Goal: Task Accomplishment & Management: Manage account settings

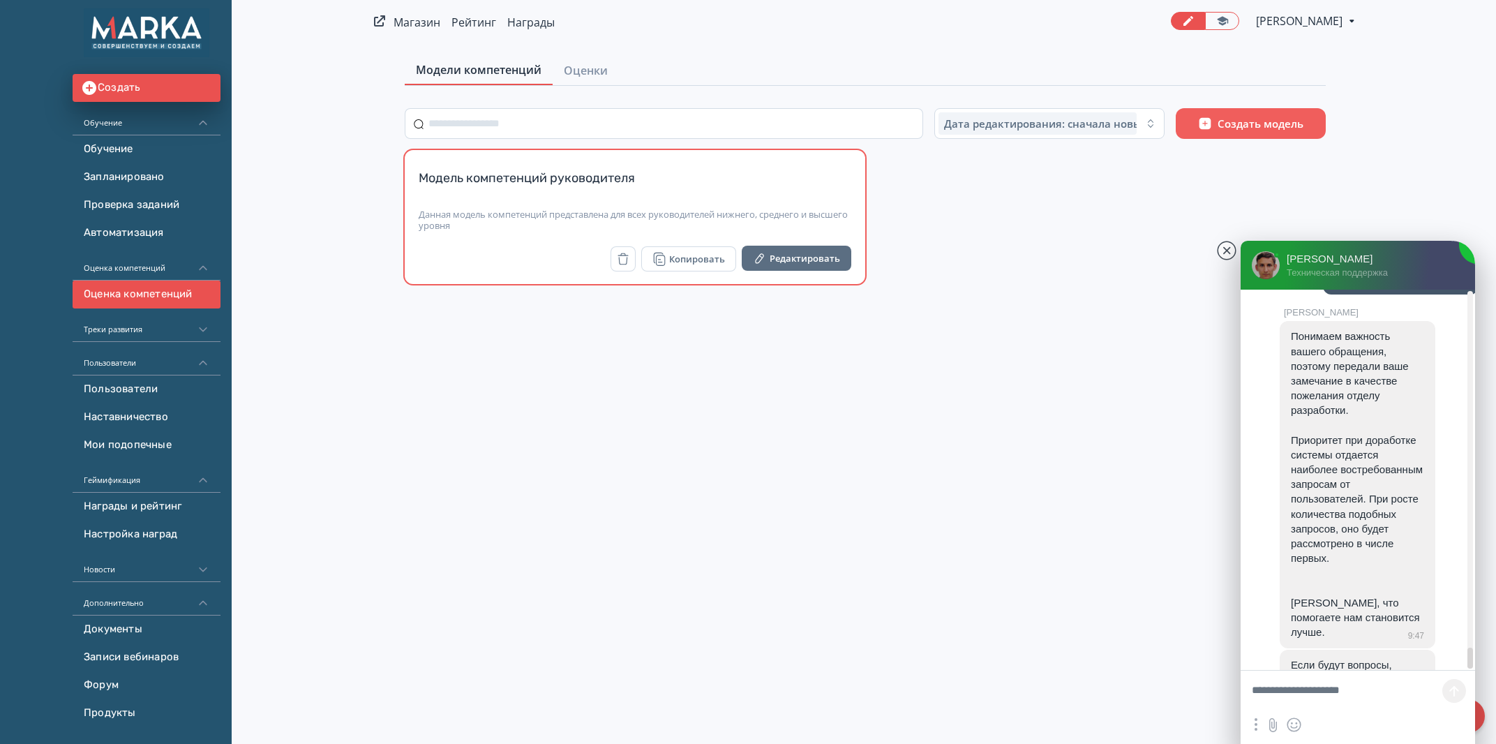
click at [573, 200] on div "Модель компетенций руководителя" at bounding box center [635, 186] width 432 height 33
click at [469, 190] on div "Модель компетенций руководителя" at bounding box center [635, 186] width 432 height 33
click at [469, 169] on div "Модель компетенций руководителя Данная модель компетенций представлена для всех…" at bounding box center [635, 217] width 460 height 134
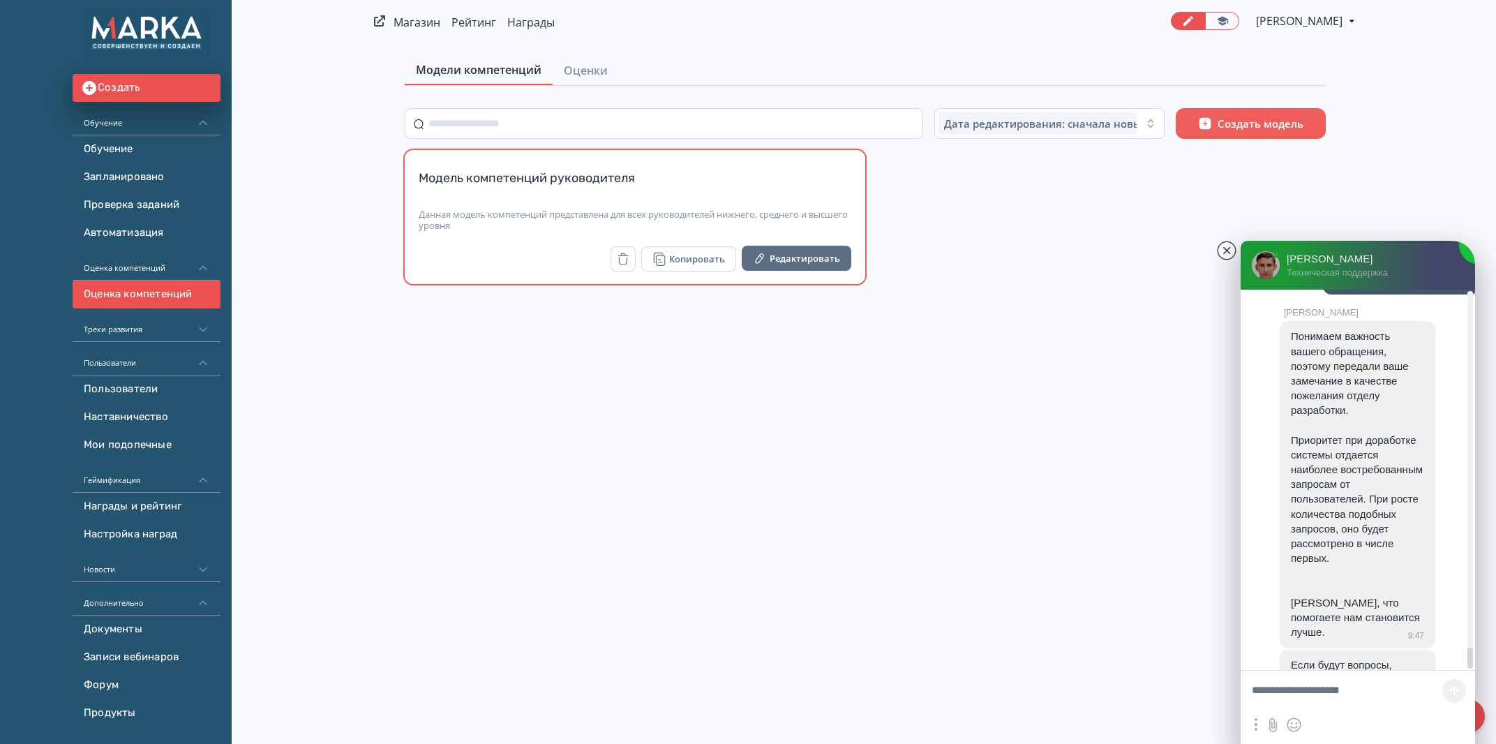
click at [469, 169] on div "Модель компетенций руководителя Данная модель компетенций представлена для всех…" at bounding box center [635, 217] width 460 height 134
click at [776, 260] on button "Редактировать" at bounding box center [797, 258] width 110 height 25
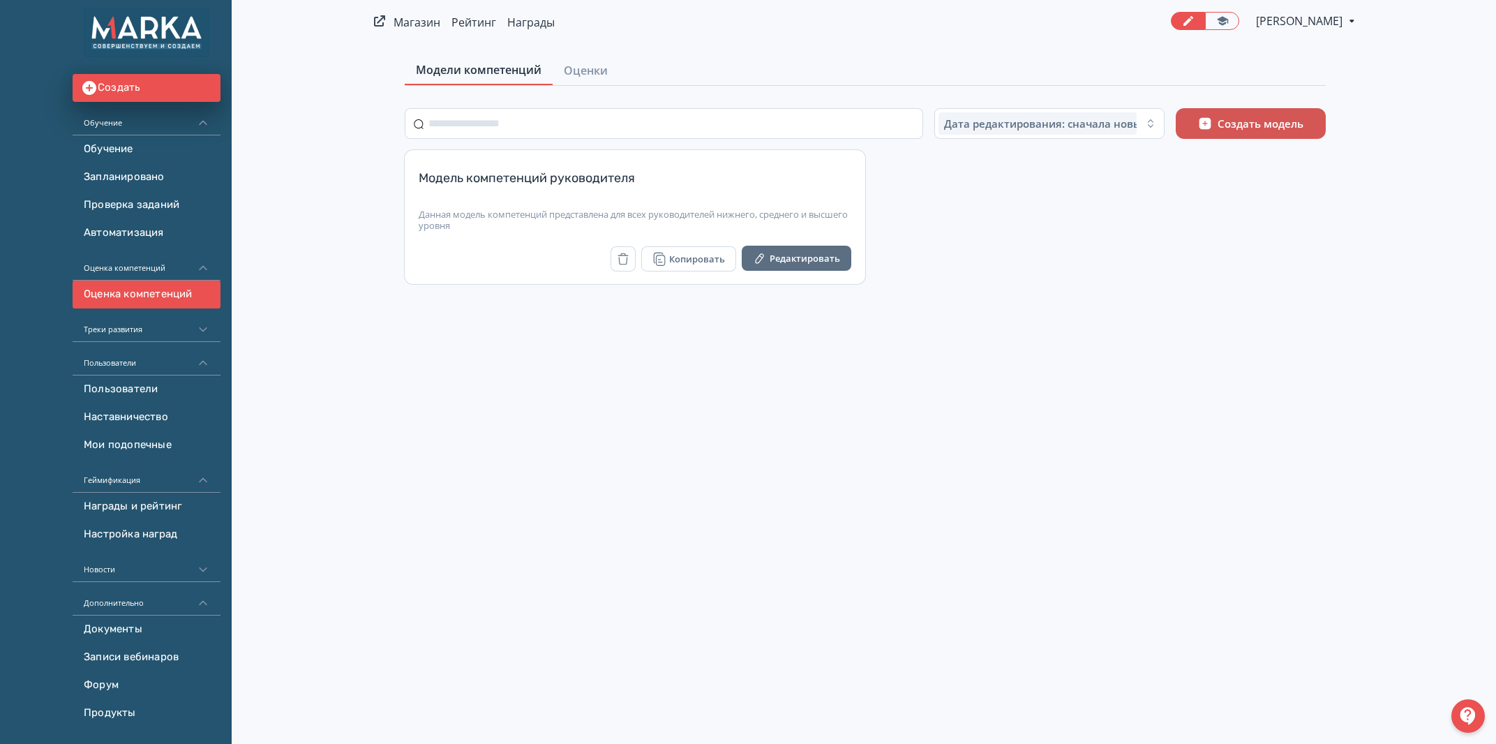
click at [1273, 138] on button "Создать модель" at bounding box center [1250, 123] width 150 height 31
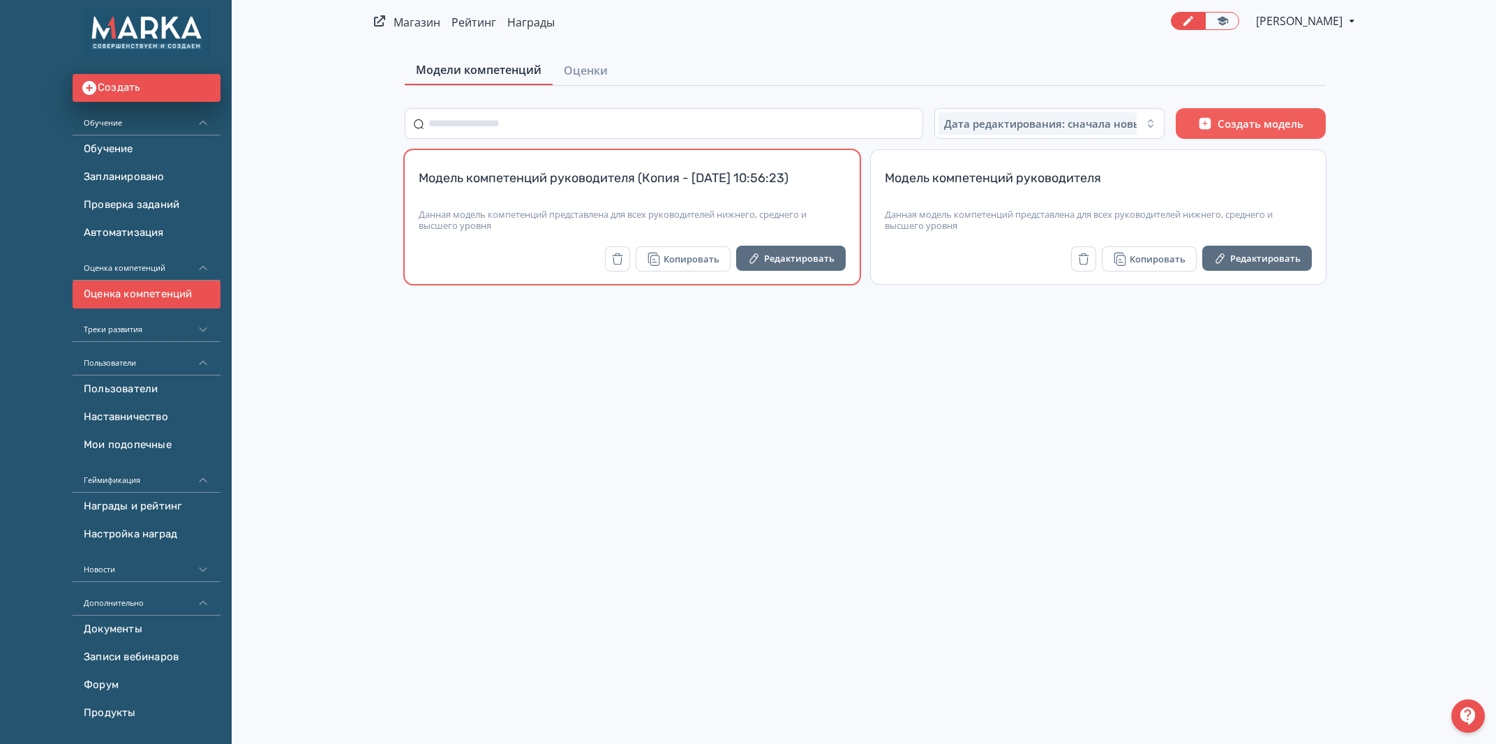
click at [652, 179] on div "Модель компетенций руководителя (Копия - 11.08.2025 10:56:23)" at bounding box center [632, 186] width 427 height 33
click at [535, 219] on div "Данная модель компетенций представлена для всех руководителей нижнего, среднего…" at bounding box center [632, 220] width 427 height 22
click at [573, 192] on div "Модель компетенций руководителя (Копия - 11.08.2025 10:56:23)" at bounding box center [632, 186] width 427 height 33
click at [479, 242] on div "Модель компетенций руководителя (Копия - 11.08.2025 10:56:23) Данная модель ком…" at bounding box center [632, 217] width 455 height 134
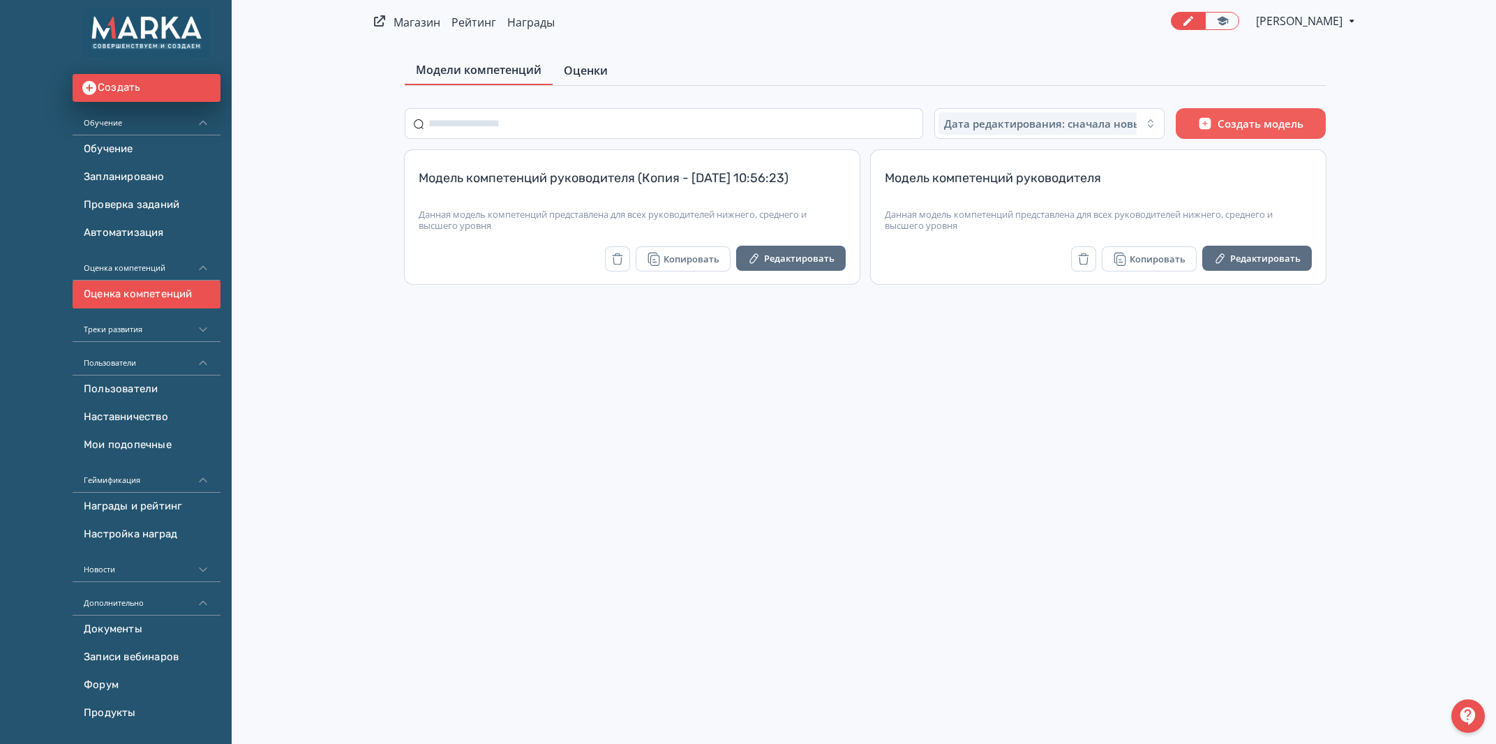
click at [589, 75] on span "Оценки" at bounding box center [586, 70] width 44 height 17
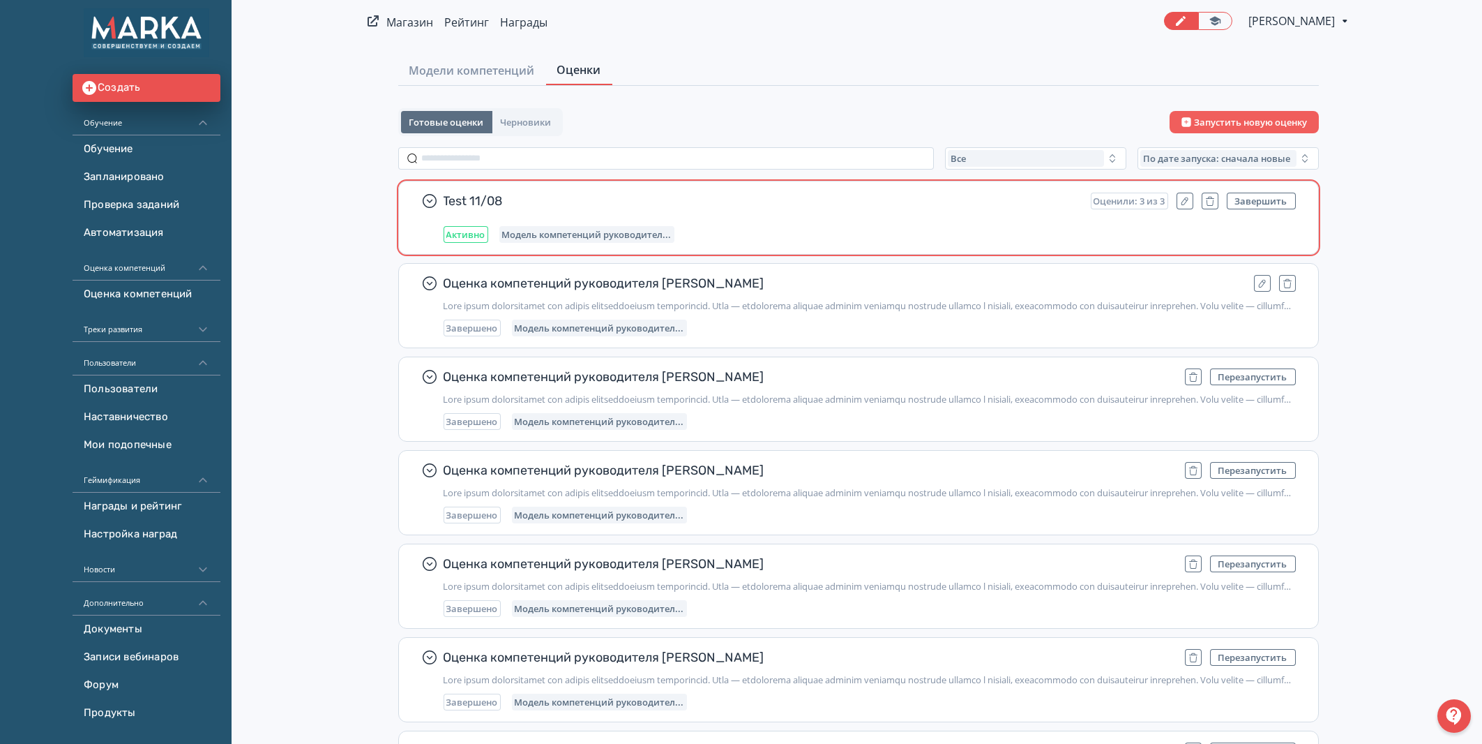
click at [870, 221] on div "Test 11/08 Оценили: 3 из 3 Завершить Активно Модель компетенций руководител..." at bounding box center [870, 218] width 852 height 50
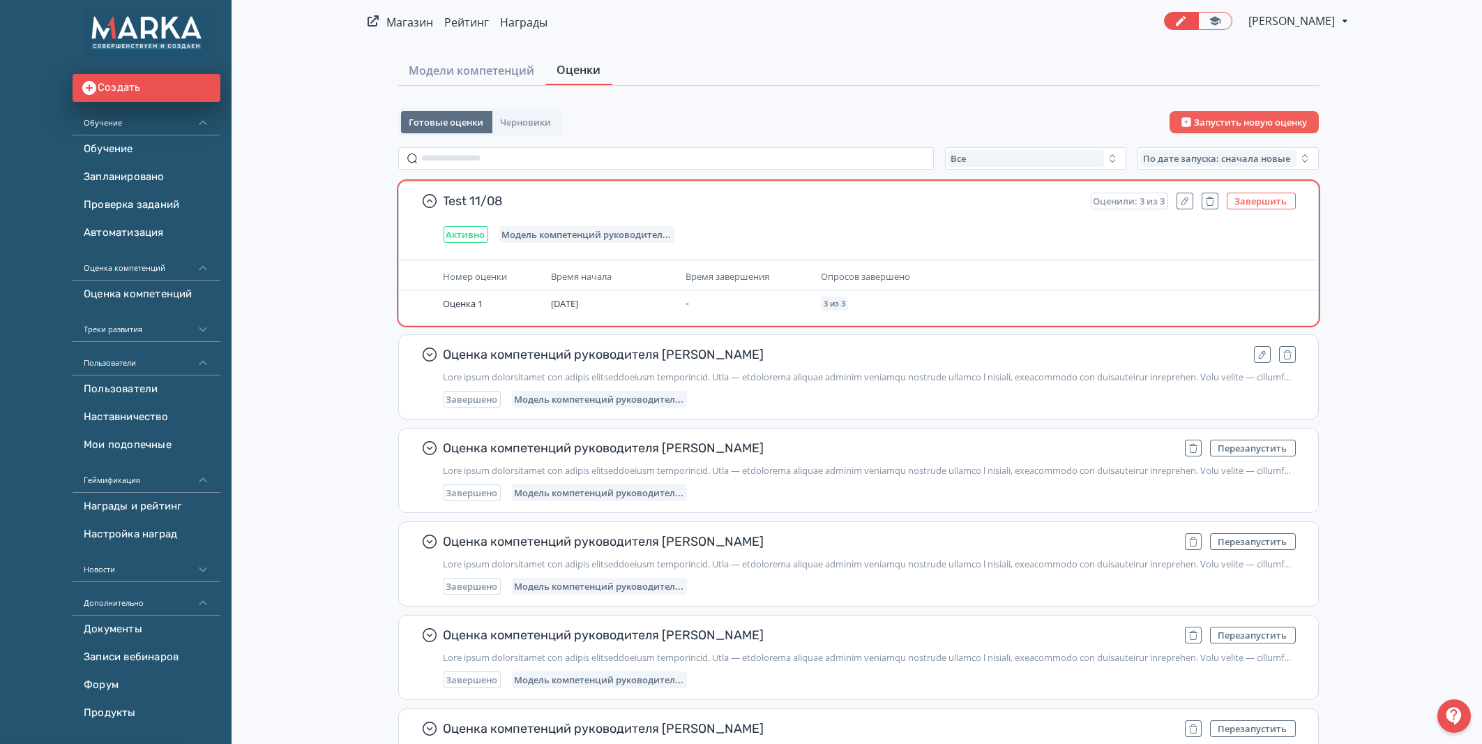
click at [1271, 197] on button "Завершить" at bounding box center [1261, 201] width 69 height 17
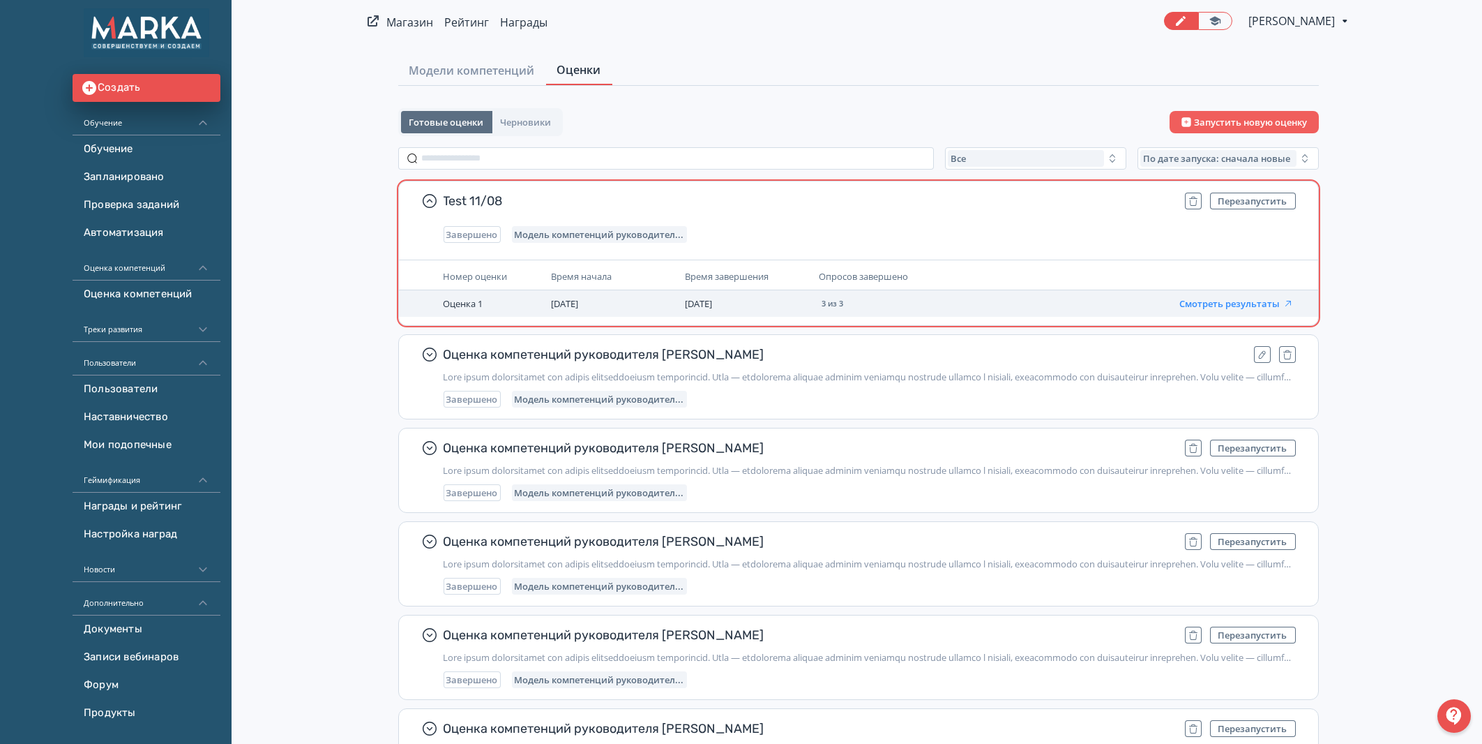
click at [1210, 301] on button "Смотреть результаты" at bounding box center [1237, 303] width 114 height 11
